Goal: Task Accomplishment & Management: Manage account settings

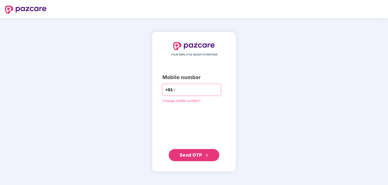
click at [192, 90] on input "number" at bounding box center [198, 90] width 42 height 8
type input "**********"
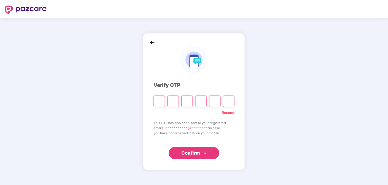
type input "*"
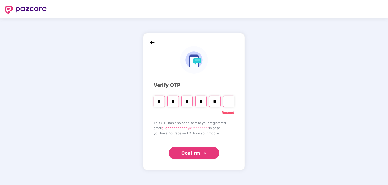
type input "*"
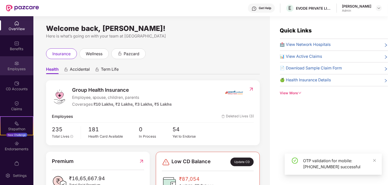
click at [11, 63] on div "Employees" at bounding box center [16, 65] width 33 height 19
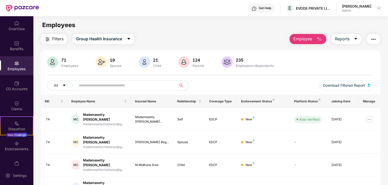
click at [134, 86] on input "text" at bounding box center [124, 85] width 91 height 8
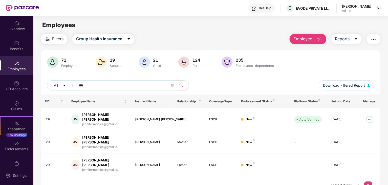
type input "***"
click at [372, 116] on img at bounding box center [370, 119] width 8 height 8
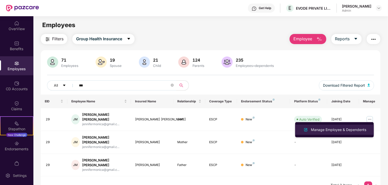
click at [324, 130] on div "Manage Employee & Dependents" at bounding box center [338, 130] width 57 height 6
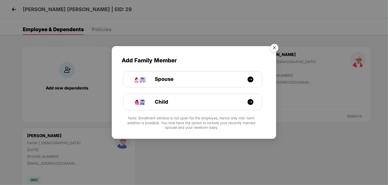
click at [275, 47] on img "Close" at bounding box center [274, 49] width 14 height 14
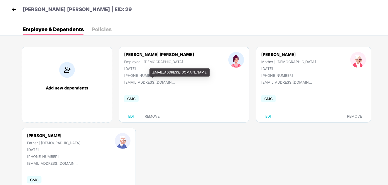
click at [142, 78] on div "[EMAIL_ADDRESS][DOMAIN_NAME]" at bounding box center [149, 80] width 51 height 7
click at [103, 29] on div "Policies" at bounding box center [102, 29] width 20 height 5
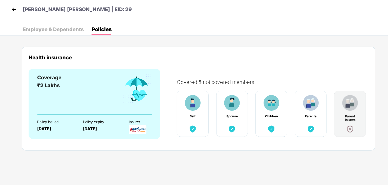
click at [135, 125] on div "Insurer" at bounding box center [148, 124] width 38 height 18
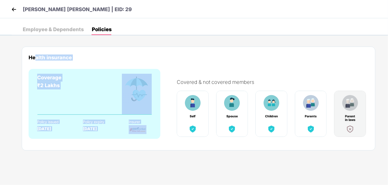
drag, startPoint x: 148, startPoint y: 133, endPoint x: 35, endPoint y: 64, distance: 132.7
click at [35, 64] on div "Health insurance Coverage ₹2 Lakhs Policy issued [DATE] Policy expiry [DATE] In…" at bounding box center [199, 99] width 354 height 104
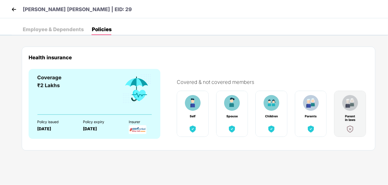
click at [23, 58] on div "Health insurance Coverage ₹2 Lakhs Policy issued [DATE] Policy expiry [DATE] In…" at bounding box center [199, 99] width 354 height 104
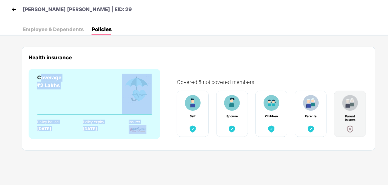
drag, startPoint x: 39, startPoint y: 78, endPoint x: 150, endPoint y: 138, distance: 125.7
click at [150, 138] on div "Coverage ₹2 Lakhs Policy issued [DATE] Policy expiry [DATE] Insurer" at bounding box center [95, 104] width 132 height 70
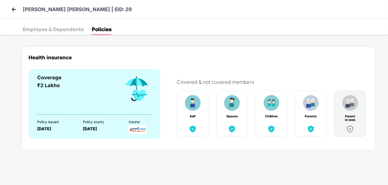
click at [56, 35] on div "Employee & Dependents Policies Add new dependents [PERSON_NAME] [PERSON_NAME] E…" at bounding box center [200, 95] width 377 height 143
click at [52, 28] on div "Employee & Dependents" at bounding box center [53, 29] width 61 height 5
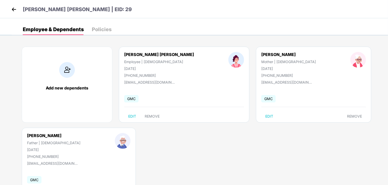
click at [98, 34] on div "Policies" at bounding box center [102, 29] width 20 height 11
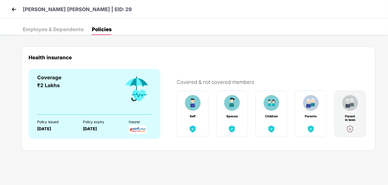
click at [57, 23] on div "Employee & Dependents Policies Add new dependents [PERSON_NAME] [PERSON_NAME] E…" at bounding box center [194, 26] width 388 height 17
click at [58, 33] on div "Employee & Dependents" at bounding box center [53, 29] width 61 height 11
